Goal: Entertainment & Leisure: Consume media (video, audio)

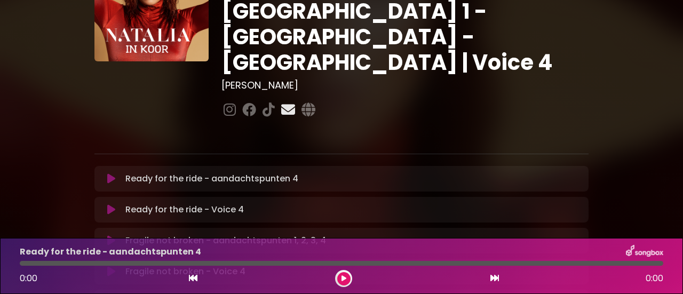
scroll to position [95, 0]
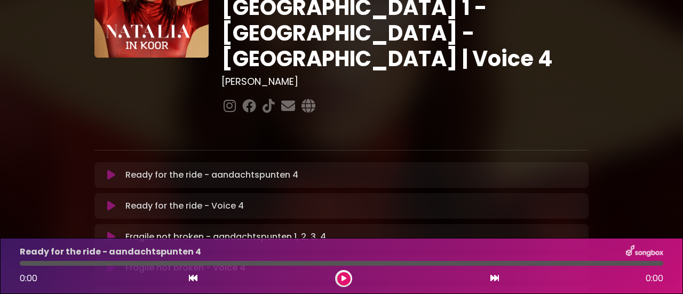
click at [340, 276] on button at bounding box center [343, 278] width 13 height 13
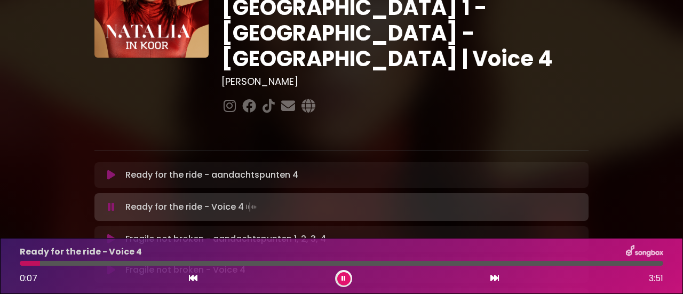
click at [47, 263] on div at bounding box center [341, 263] width 643 height 5
click at [73, 259] on div "Ready for the ride - Voice 4 0:11 3:51" at bounding box center [341, 266] width 656 height 42
click at [73, 266] on div "Ready for the ride - Voice 4 0:12 3:51" at bounding box center [341, 266] width 656 height 42
click at [75, 264] on div at bounding box center [341, 263] width 643 height 5
click at [90, 261] on div "Ready for the ride - Voice 4 0:21 3:51" at bounding box center [341, 266] width 656 height 42
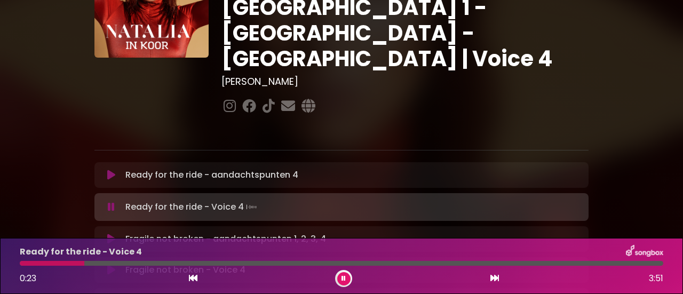
click at [95, 262] on div at bounding box center [341, 263] width 643 height 5
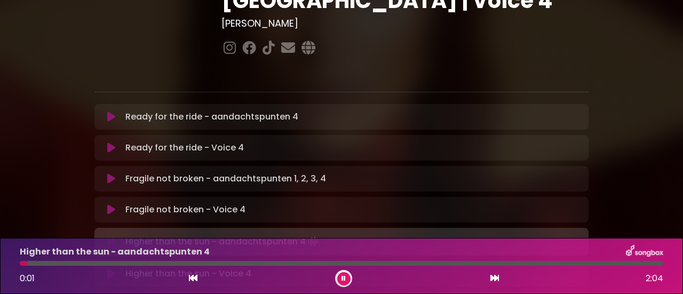
scroll to position [153, 0]
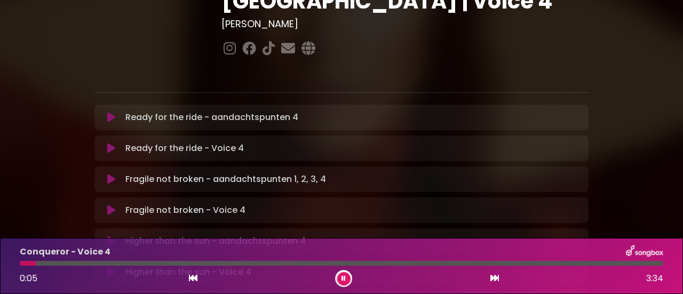
click at [81, 261] on div at bounding box center [341, 263] width 643 height 5
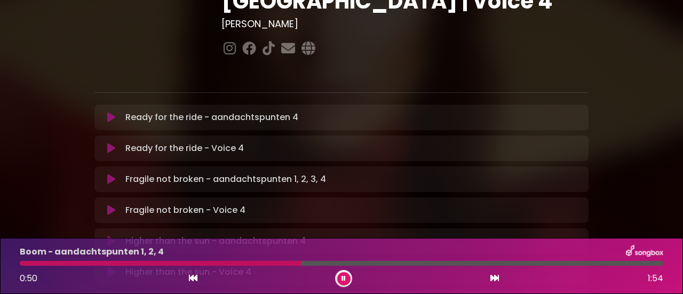
click at [102, 267] on button at bounding box center [111, 272] width 20 height 11
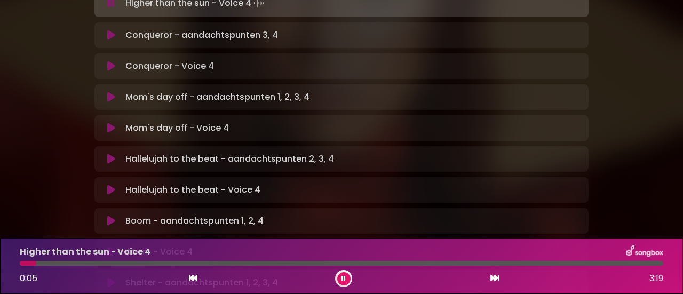
scroll to position [423, 0]
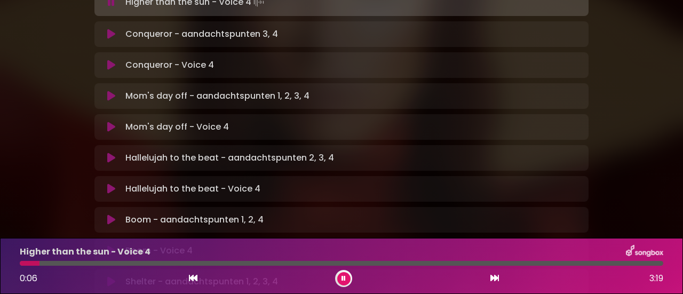
click at [174, 213] on p "Boom - aandachtspunten 1, 2, 4 Loading Track..." at bounding box center [194, 219] width 138 height 13
click at [114, 214] on icon at bounding box center [111, 219] width 8 height 11
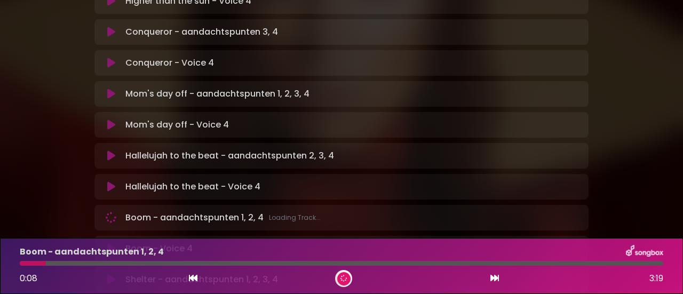
scroll to position [421, 0]
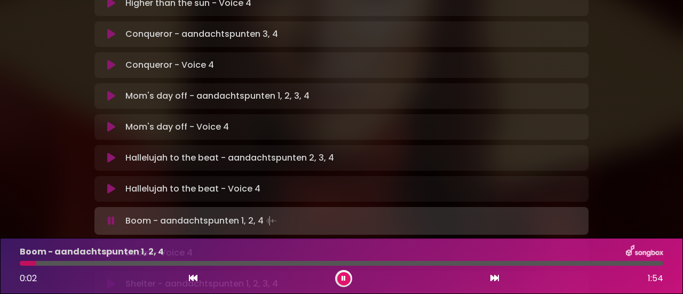
click at [233, 260] on div "Boom - aandachtspunten 1, 2, 4 0:02 1:54" at bounding box center [341, 266] width 656 height 42
click at [205, 259] on div "Boom - aandachtspunten 1, 2, 4 0:04 1:54" at bounding box center [341, 266] width 656 height 42
click at [192, 262] on div at bounding box center [341, 263] width 643 height 5
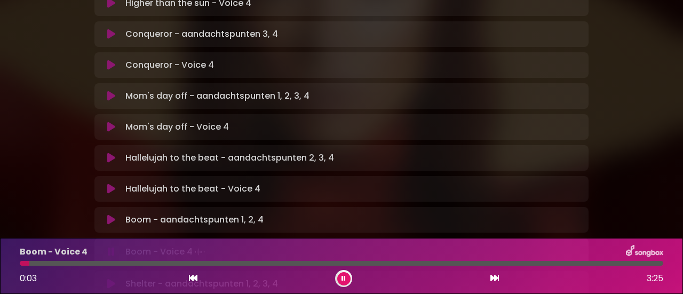
click at [46, 261] on div at bounding box center [341, 263] width 643 height 5
click at [60, 261] on div at bounding box center [341, 263] width 643 height 5
click at [71, 263] on div at bounding box center [341, 263] width 643 height 5
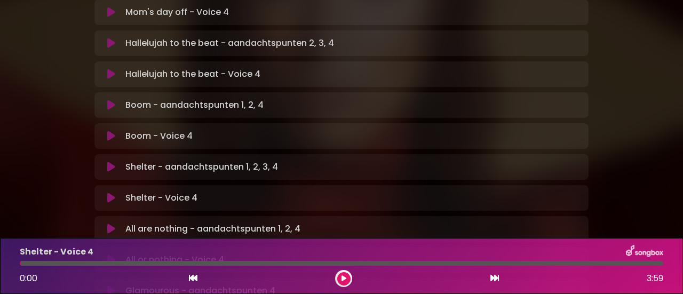
scroll to position [537, 0]
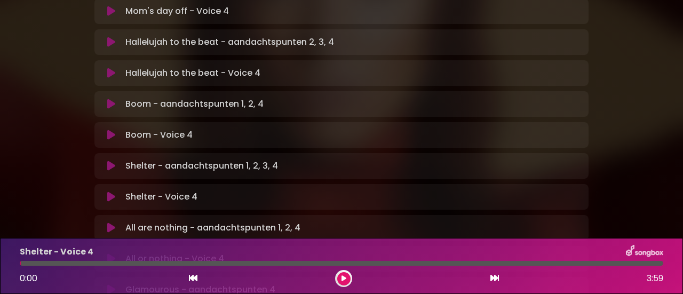
click at [108, 184] on div "Shelter - Voice 4 Loading Track... Name" at bounding box center [341, 197] width 494 height 26
click at [127, 263] on div at bounding box center [341, 263] width 643 height 5
click at [112, 191] on icon at bounding box center [111, 196] width 8 height 11
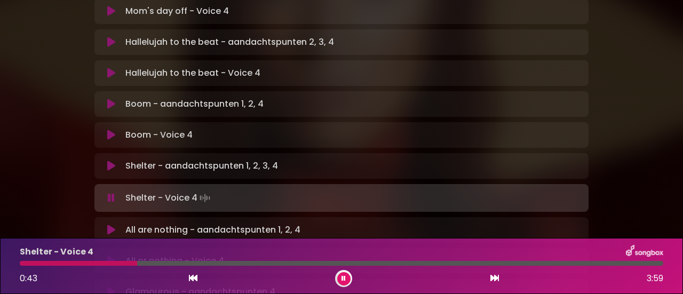
click at [96, 258] on div "Shelter - Voice 4" at bounding box center [341, 252] width 656 height 14
click at [83, 260] on div "Shelter - Voice 4 0:44 3:59" at bounding box center [341, 266] width 656 height 42
click at [192, 276] on icon at bounding box center [193, 278] width 9 height 9
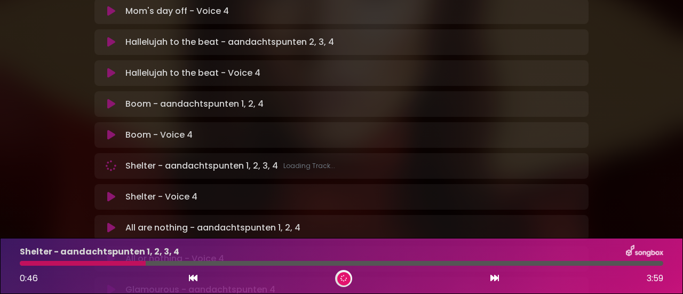
click at [192, 276] on icon at bounding box center [193, 278] width 9 height 9
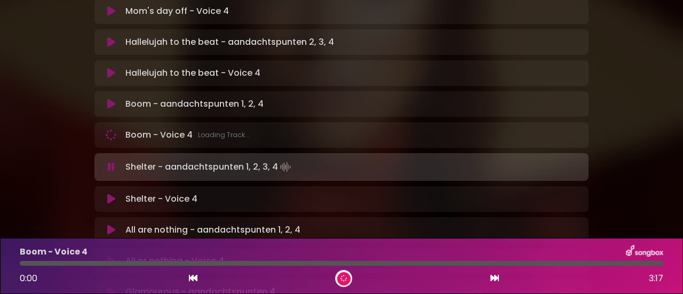
click at [192, 276] on icon at bounding box center [193, 278] width 9 height 9
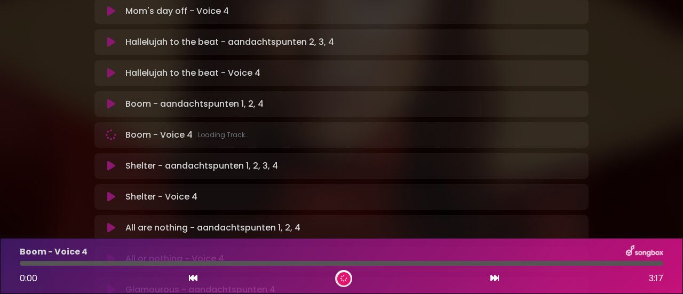
click at [192, 276] on icon at bounding box center [193, 278] width 9 height 9
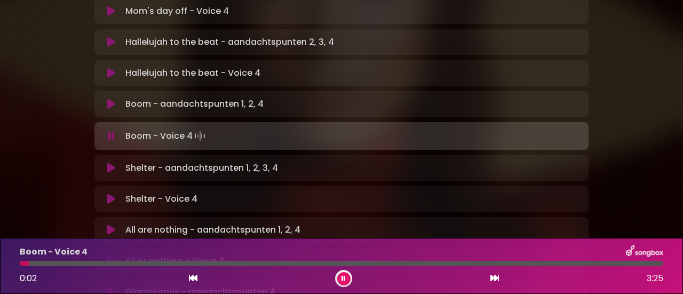
click at [107, 194] on icon at bounding box center [111, 199] width 8 height 11
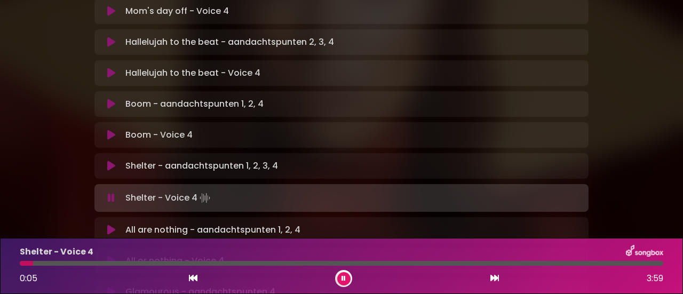
click at [68, 264] on div at bounding box center [341, 263] width 643 height 5
click at [92, 264] on div at bounding box center [341, 263] width 643 height 5
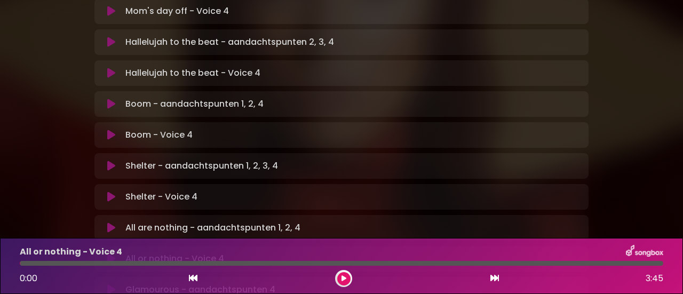
click at [113, 253] on icon at bounding box center [111, 258] width 8 height 11
click at [52, 263] on div at bounding box center [341, 263] width 643 height 5
click at [72, 262] on div at bounding box center [341, 263] width 643 height 5
click at [83, 260] on div "All or nothing - Voice 4 0:20 3:45" at bounding box center [341, 266] width 656 height 42
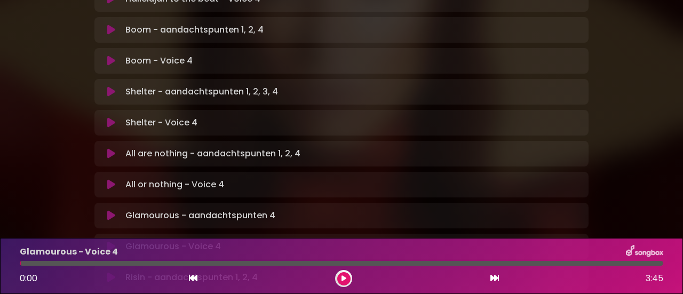
scroll to position [611, 0]
click at [106, 242] on button at bounding box center [111, 247] width 20 height 11
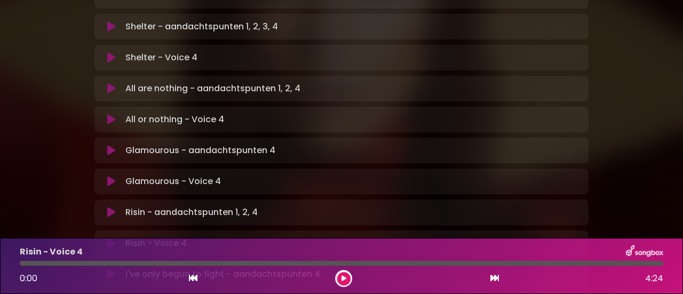
scroll to position [677, 0]
click at [109, 237] on icon at bounding box center [111, 242] width 8 height 11
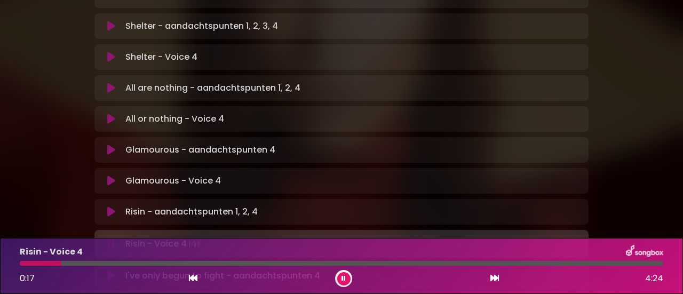
click at [119, 262] on div at bounding box center [341, 263] width 643 height 5
click at [150, 260] on div "Risin - Voice 4 1:06 4:24" at bounding box center [341, 266] width 656 height 42
click at [153, 264] on div at bounding box center [102, 263] width 164 height 5
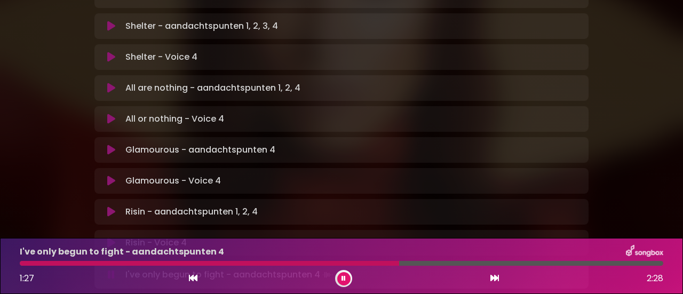
click at [351, 262] on div at bounding box center [209, 263] width 379 height 5
click at [322, 258] on div "I've only begun to fight - aandachtspunten 4" at bounding box center [341, 252] width 656 height 14
click at [310, 262] on div at bounding box center [195, 263] width 350 height 5
click at [251, 263] on div at bounding box center [181, 263] width 322 height 5
click at [186, 263] on div at bounding box center [215, 263] width 390 height 5
